Goal: Task Accomplishment & Management: Manage account settings

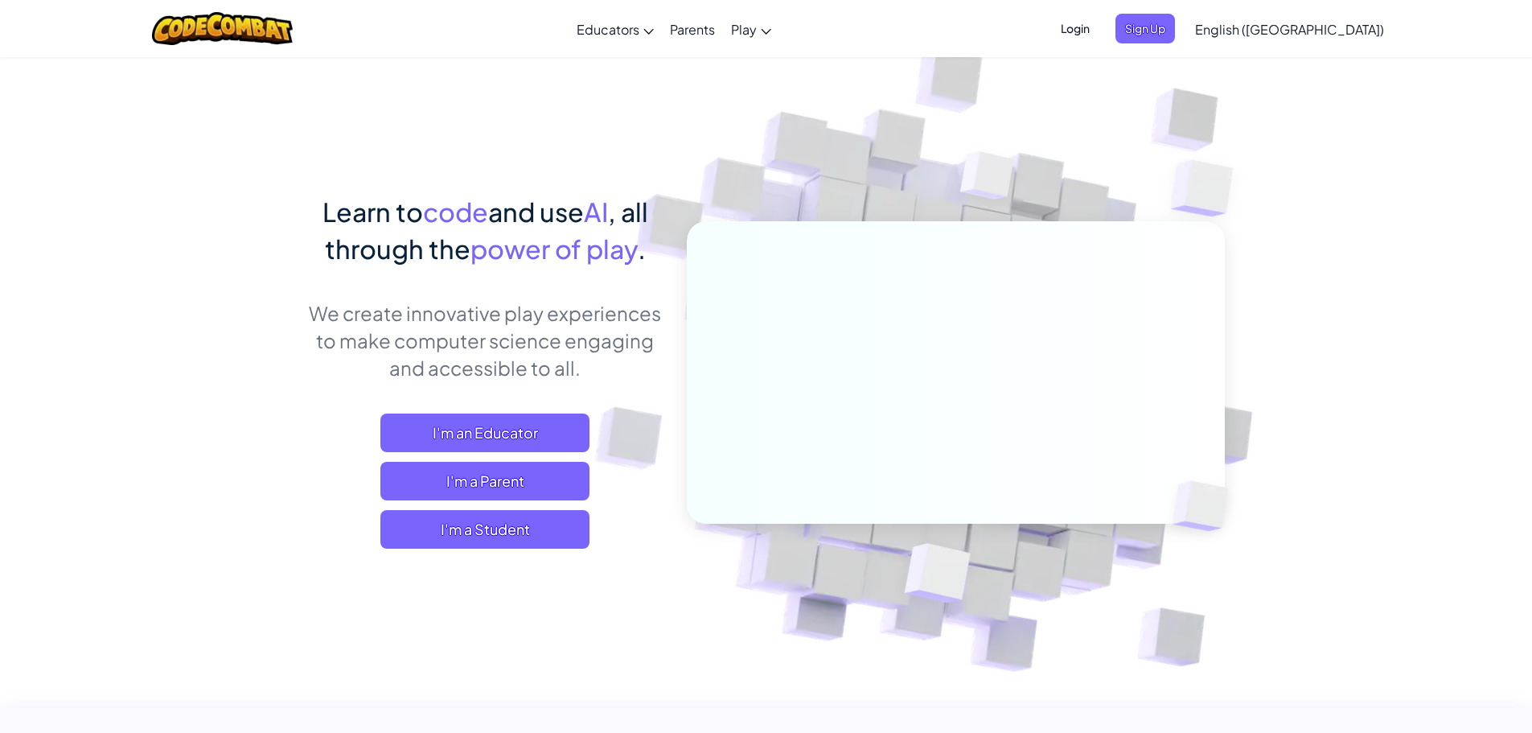
click at [1100, 31] on span "Login" at bounding box center [1075, 29] width 48 height 30
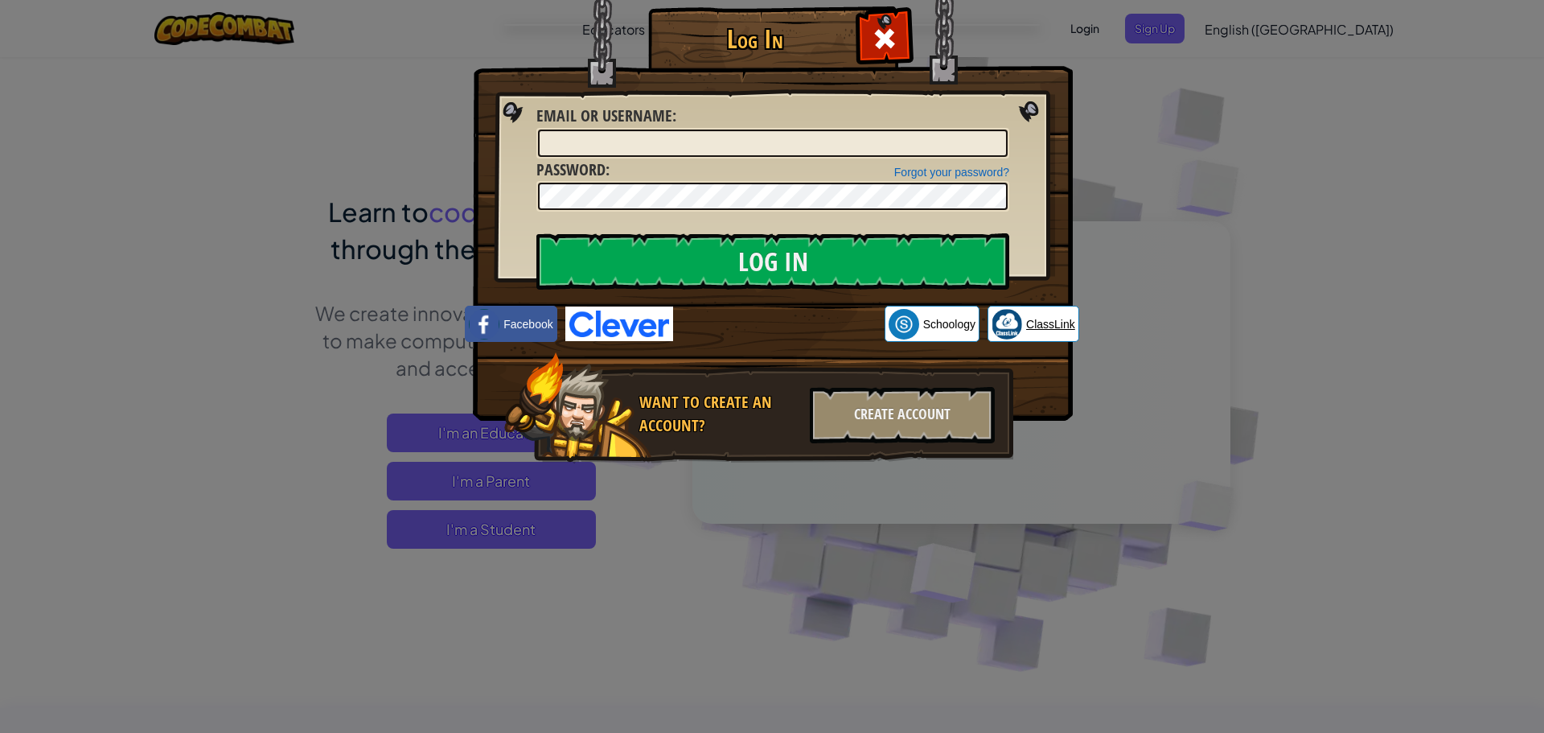
click at [1052, 325] on span "ClassLink" at bounding box center [1050, 324] width 49 height 16
click at [677, 113] on div "Email or Username :" at bounding box center [772, 132] width 473 height 54
click at [676, 123] on div "Email or Username :" at bounding box center [772, 132] width 473 height 54
click at [676, 134] on input "Email or Username :" at bounding box center [773, 142] width 470 height 27
type input "[EMAIL_ADDRESS][PERSON_NAME][DOMAIN_NAME]"
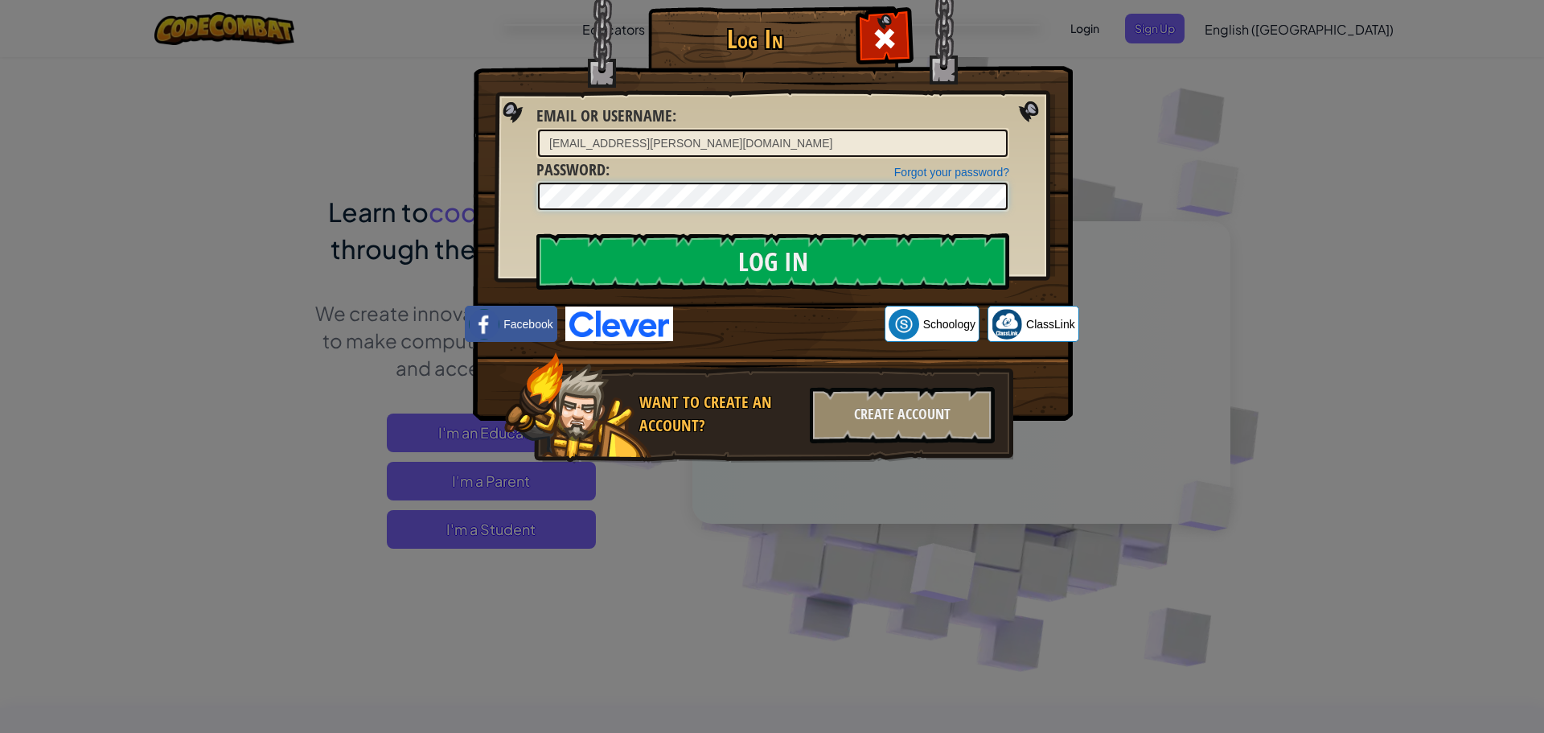
click at [536, 233] on input "Log In" at bounding box center [772, 261] width 473 height 56
